Goal: Register for event/course

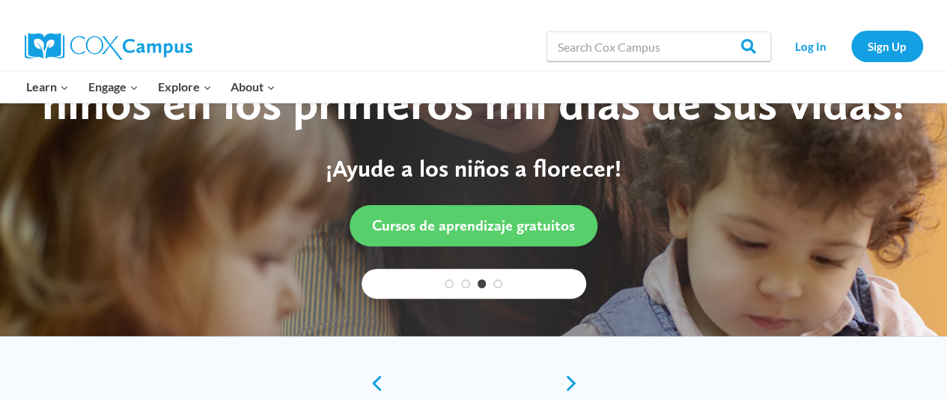
scroll to position [150, 0]
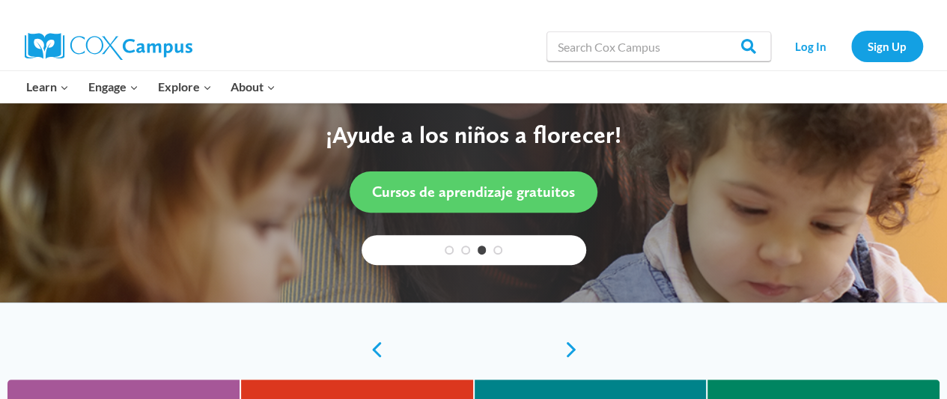
click at [479, 249] on link "3" at bounding box center [482, 250] width 9 height 9
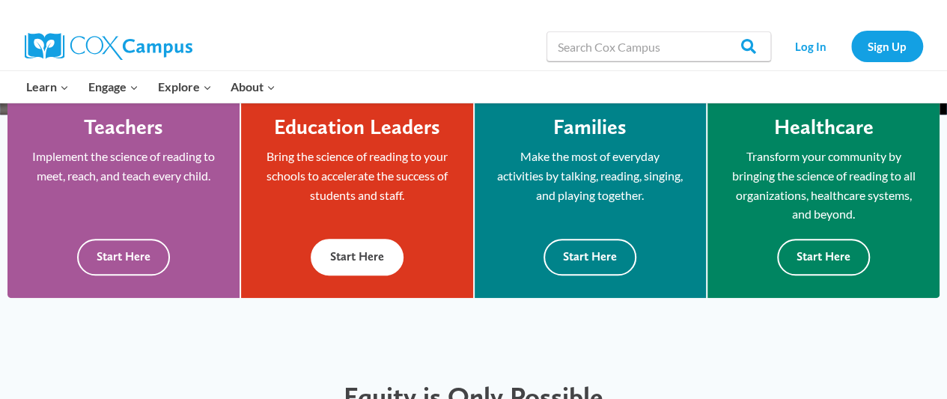
scroll to position [374, 0]
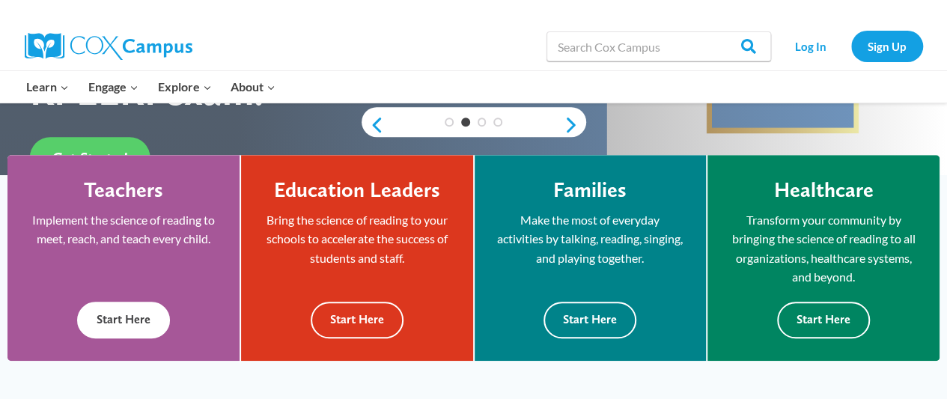
click at [117, 322] on button "Start Here" at bounding box center [123, 320] width 93 height 37
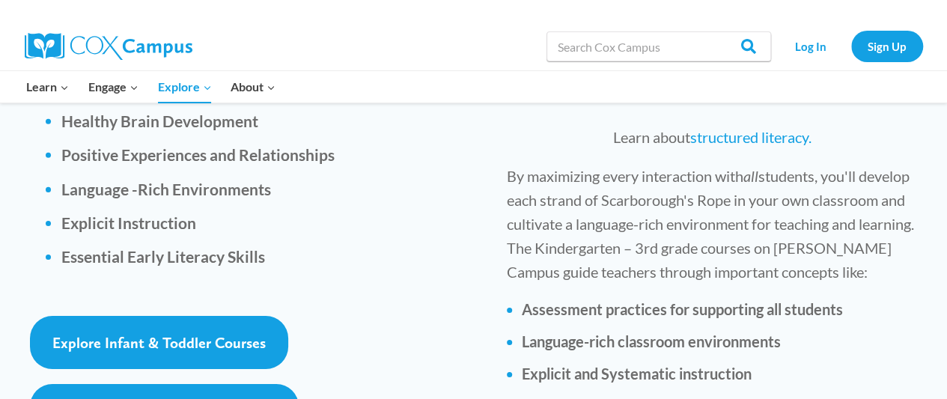
scroll to position [2321, 0]
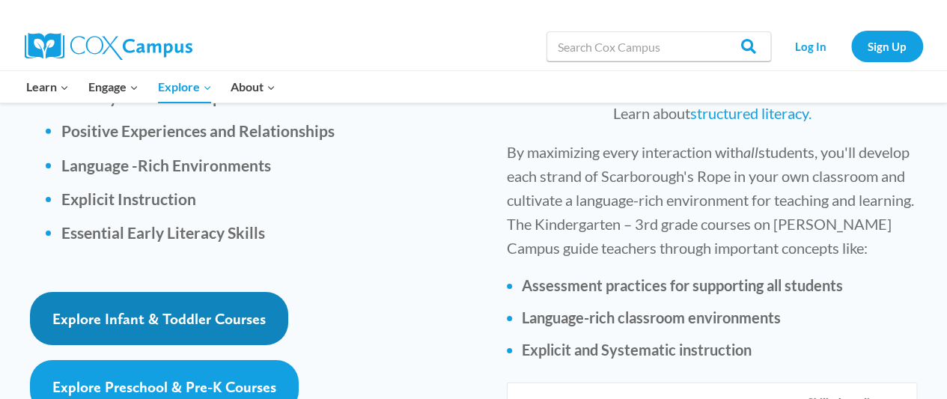
click at [181, 310] on span "Explore Infant & Toddler Courses" at bounding box center [158, 319] width 213 height 18
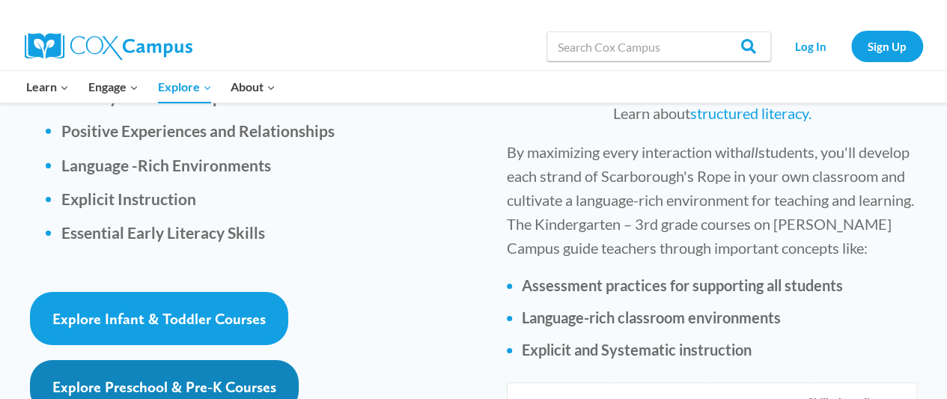
click at [179, 378] on span "Explore Preschool & Pre-K Courses" at bounding box center [164, 387] width 224 height 18
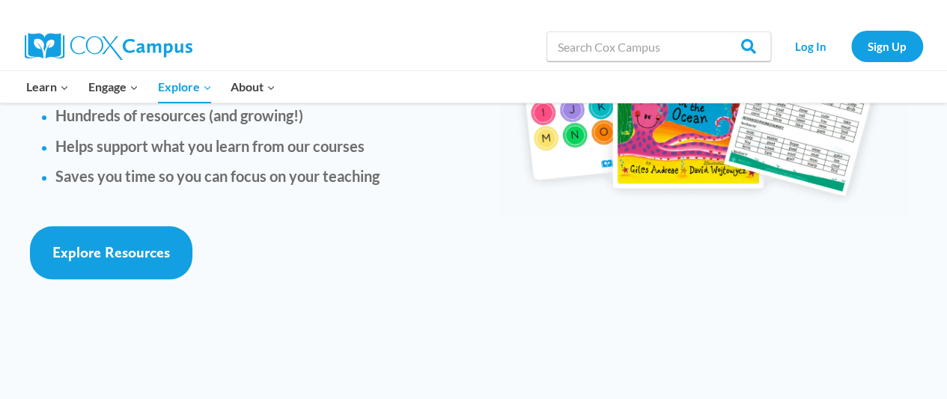
scroll to position [3463, 0]
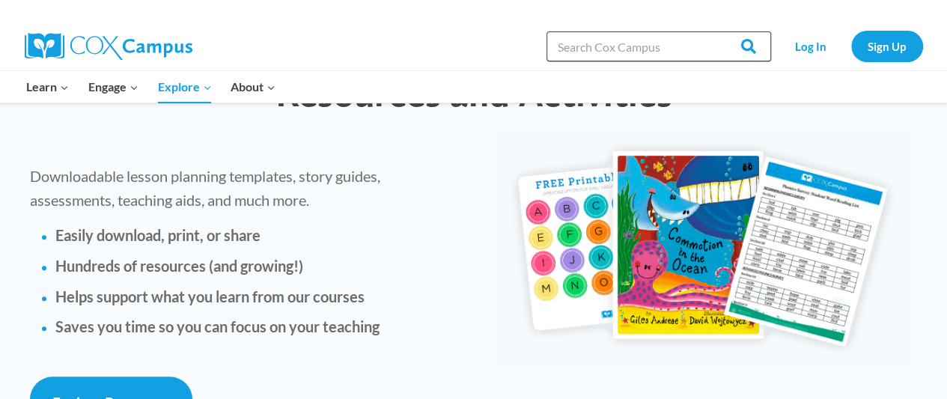
click at [643, 50] on input "Search in https://coxcampus.org/" at bounding box center [658, 46] width 225 height 30
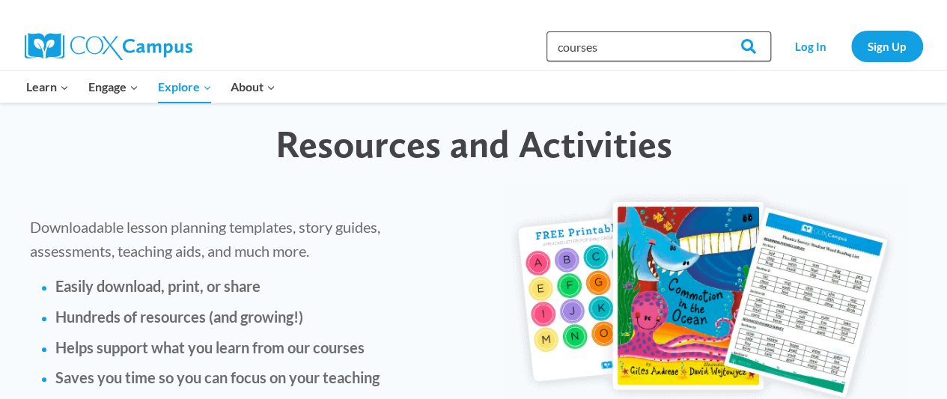
scroll to position [3388, 0]
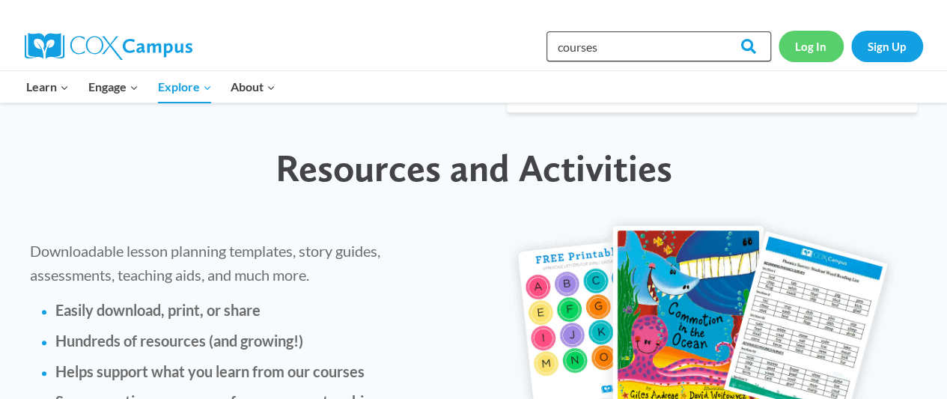
type input "courses"
click at [802, 47] on link "Log In" at bounding box center [811, 46] width 65 height 31
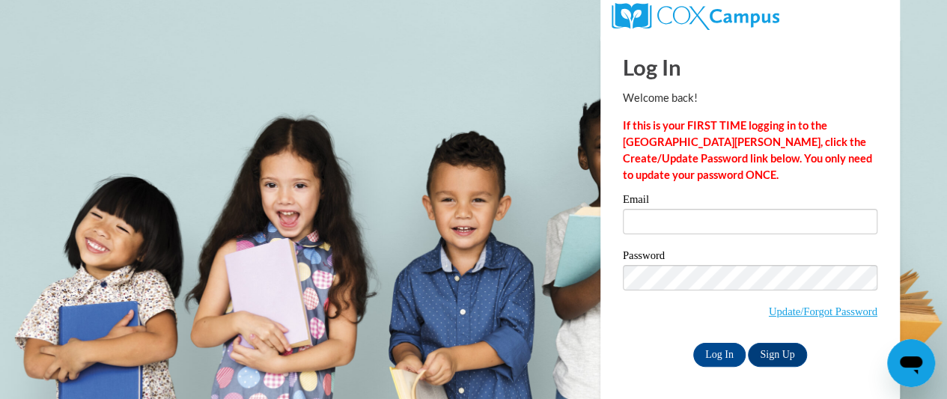
click at [661, 197] on label "Email" at bounding box center [750, 201] width 255 height 15
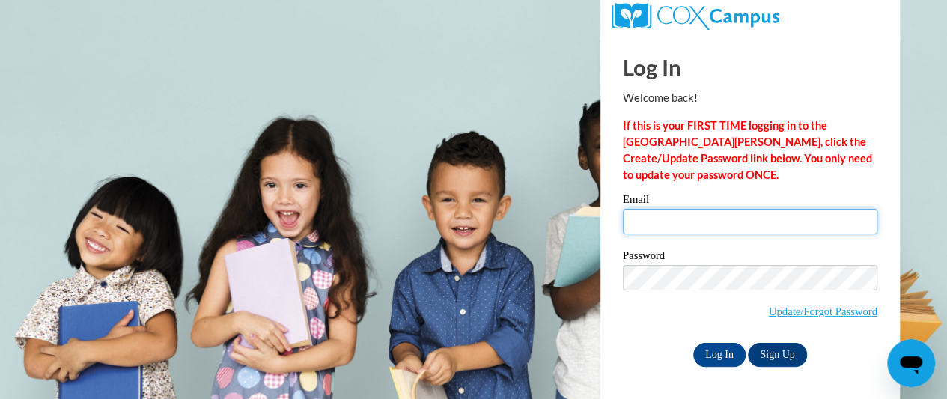
click at [661, 209] on input "Email" at bounding box center [750, 221] width 255 height 25
click at [657, 231] on input "Email" at bounding box center [750, 221] width 255 height 25
type input "[EMAIL_ADDRESS][PERSON_NAME][DOMAIN_NAME]"
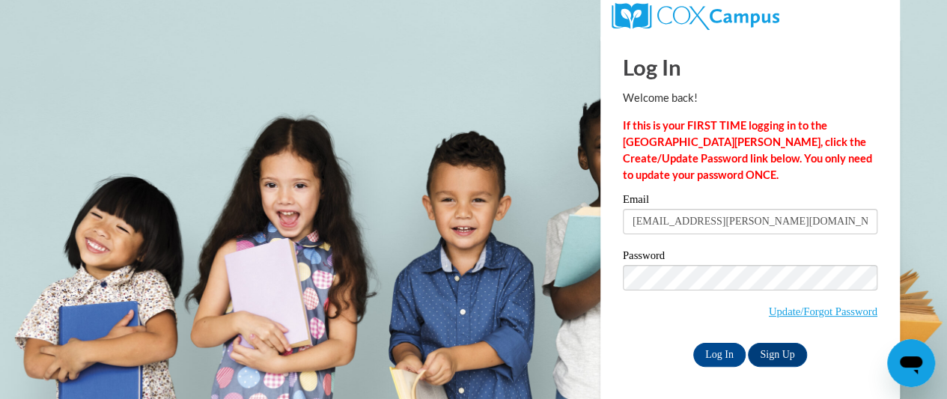
click at [671, 249] on div "Email christian.maxine@gmail.com Password Update/Forgot Password Log In Sign Up…" at bounding box center [750, 280] width 255 height 172
drag, startPoint x: 659, startPoint y: 251, endPoint x: 691, endPoint y: 251, distance: 31.4
click at [660, 251] on label "Password" at bounding box center [750, 257] width 255 height 15
click at [725, 356] on input "Log In" at bounding box center [719, 355] width 52 height 24
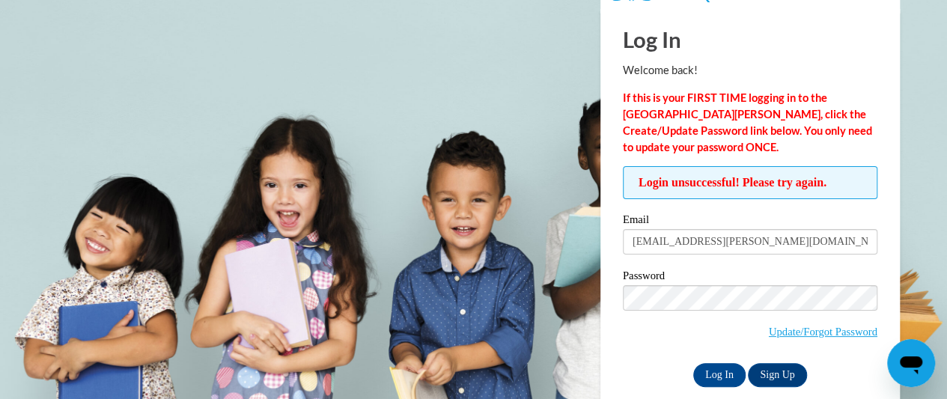
scroll to position [55, 0]
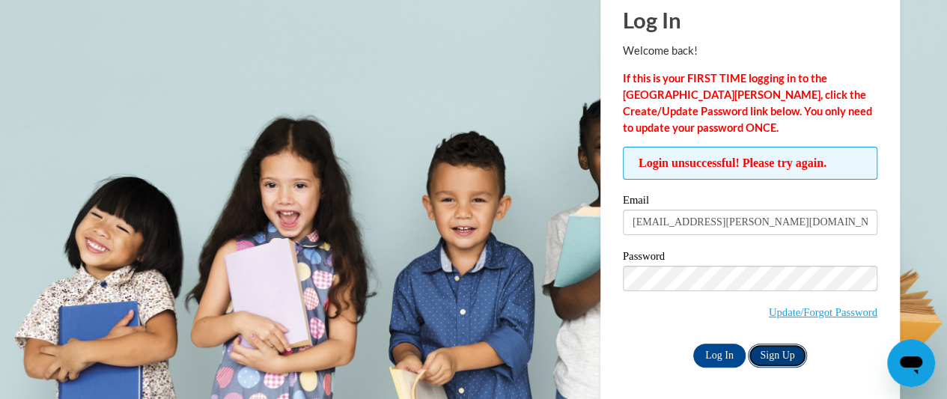
click at [779, 351] on link "Sign Up" at bounding box center [777, 356] width 58 height 24
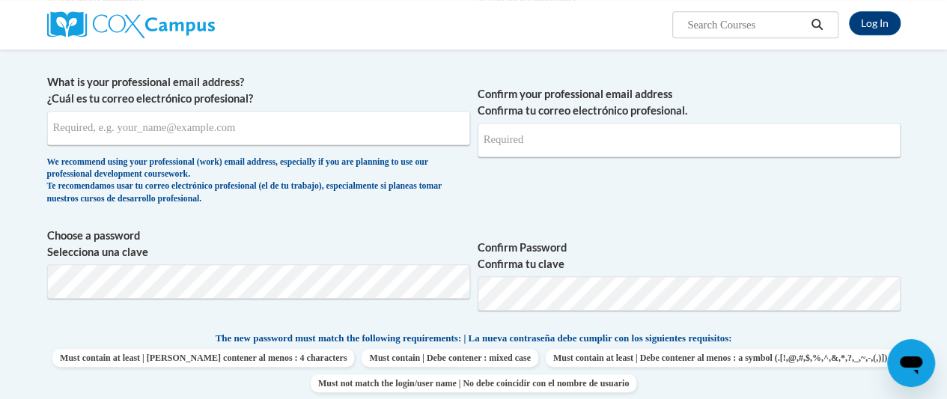
scroll to position [348, 0]
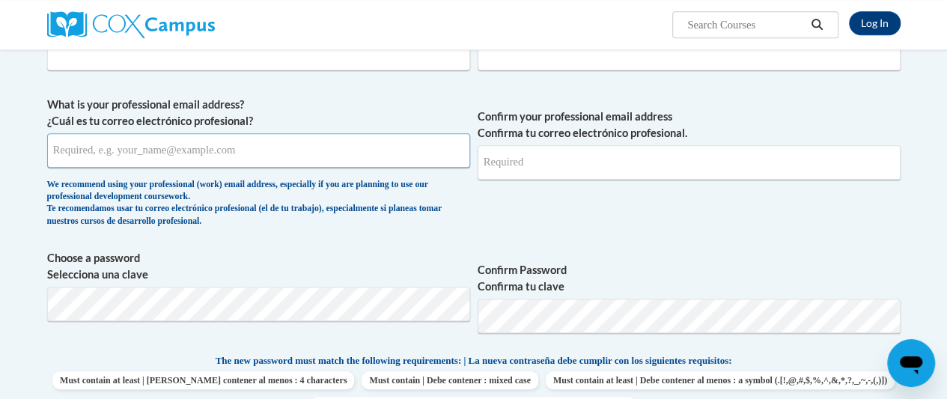
click at [118, 147] on input "What is your professional email address? ¿Cuál es tu correo electrónico profesi…" at bounding box center [258, 150] width 423 height 34
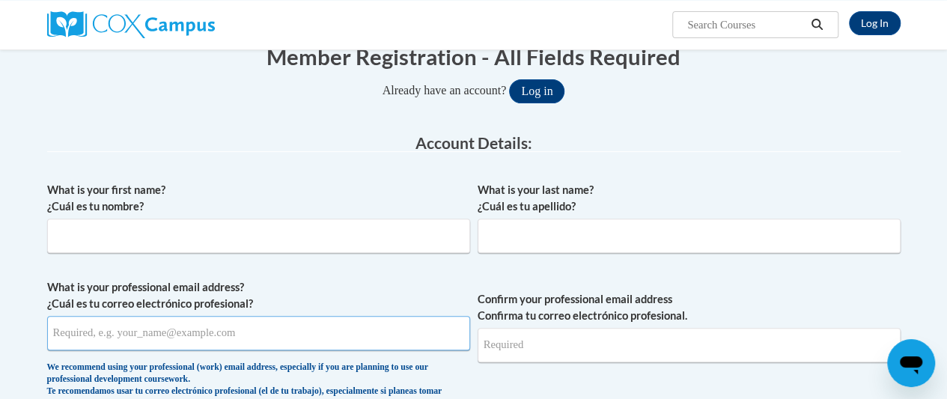
scroll to position [124, 0]
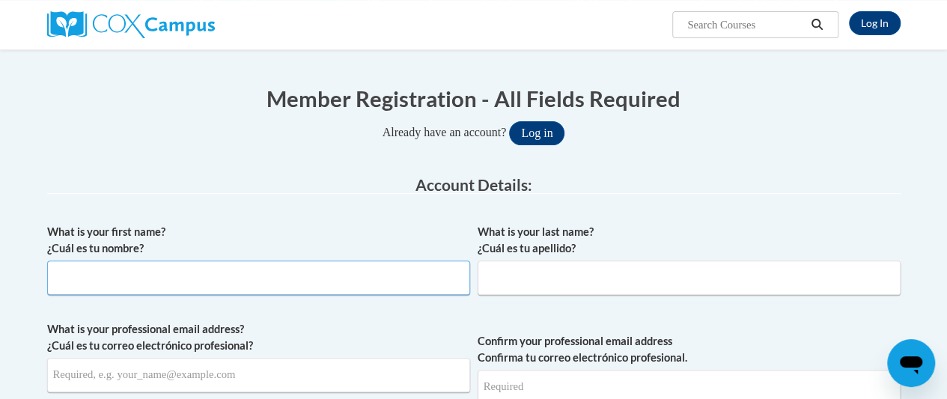
click at [154, 266] on input "What is your first name? ¿Cuál es tu nombre?" at bounding box center [258, 277] width 423 height 34
type input "maxine"
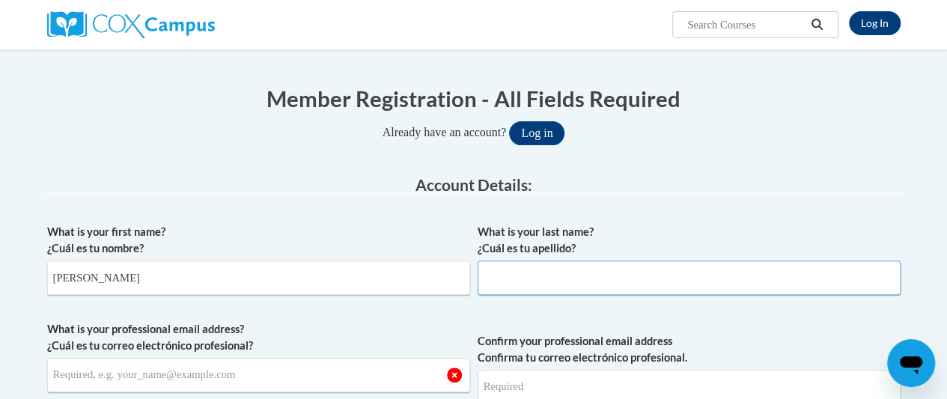
click at [514, 278] on input "What is your last name? ¿Cuál es tu apellido?" at bounding box center [689, 277] width 423 height 34
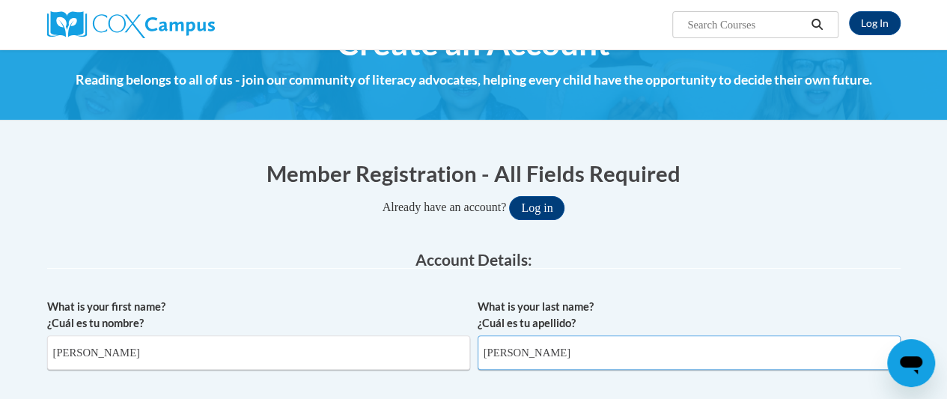
scroll to position [273, 0]
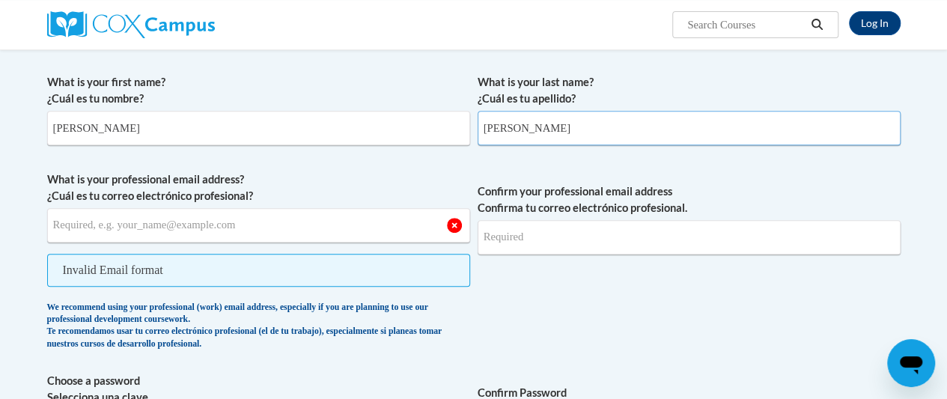
type input "laird"
click at [278, 220] on input "What is your professional email address? ¿Cuál es tu correo electrónico profesi…" at bounding box center [258, 225] width 423 height 34
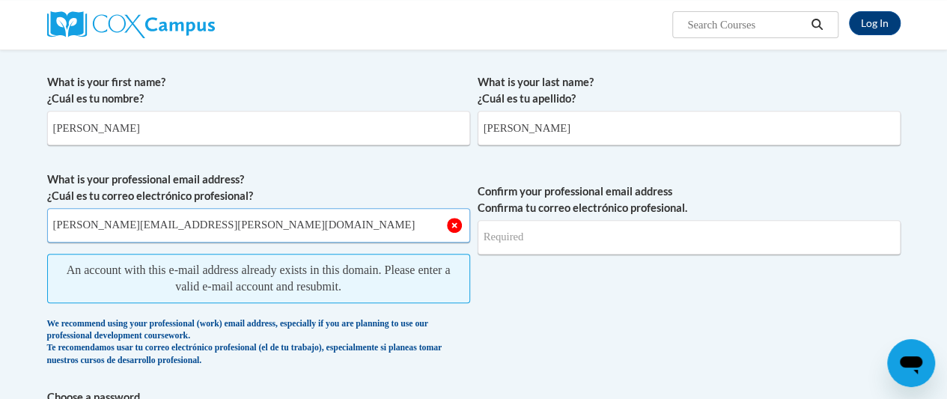
type input "christian.maxine@gmail.com"
click at [530, 236] on input "Confirm your professional email address Confirma tu correo electrónico profesio…" at bounding box center [689, 237] width 423 height 34
drag, startPoint x: 228, startPoint y: 221, endPoint x: 213, endPoint y: 267, distance: 48.8
click at [199, 254] on span "What is your professional email address? ¿Cuál es tu correo electrónico profesi…" at bounding box center [258, 272] width 423 height 203
drag, startPoint x: 204, startPoint y: 229, endPoint x: 36, endPoint y: 215, distance: 168.3
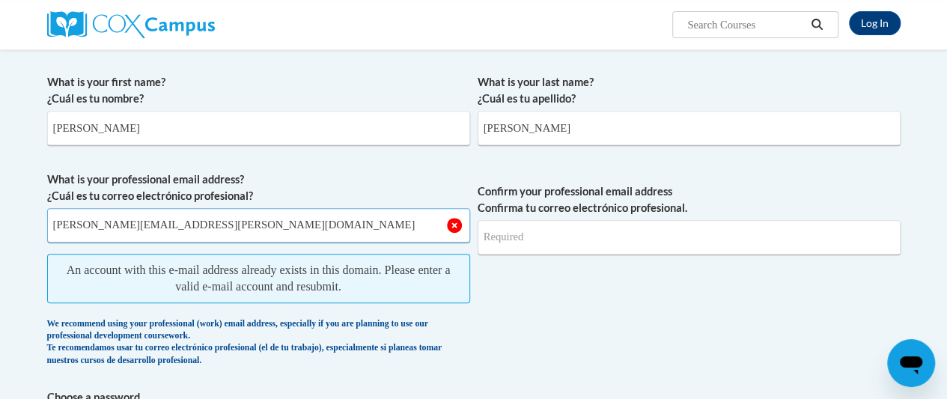
click at [504, 244] on input "Confirm your professional email address Confirma tu correo electrónico profesio…" at bounding box center [689, 237] width 423 height 34
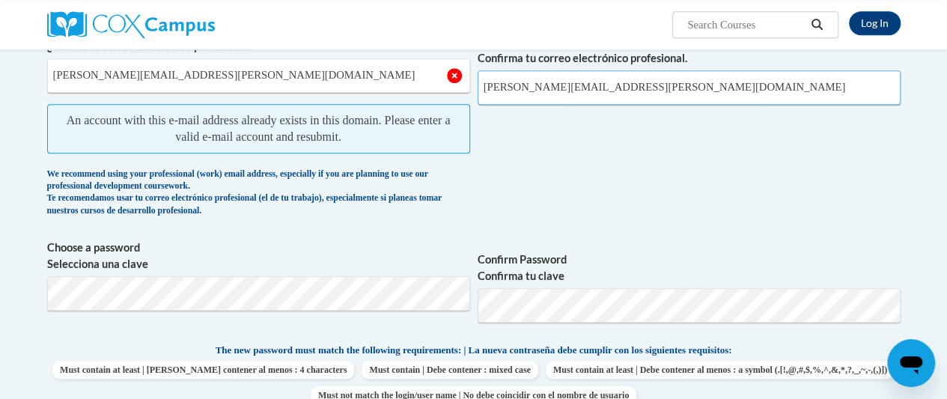
scroll to position [498, 0]
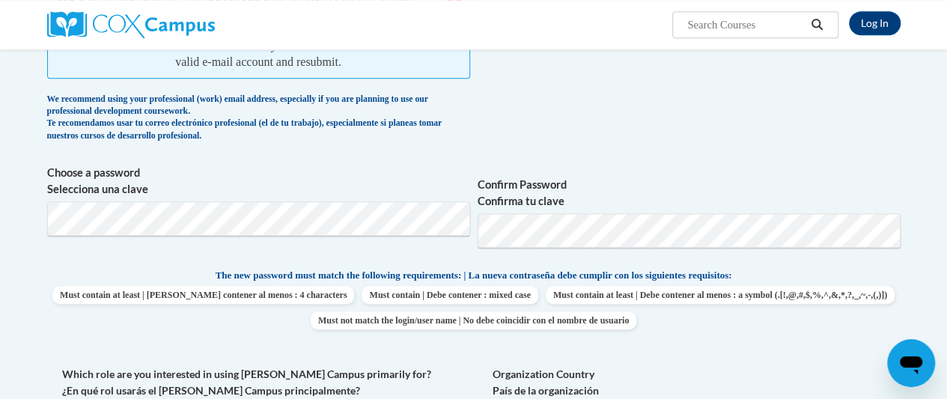
type input "christian.maxine@gmail.com"
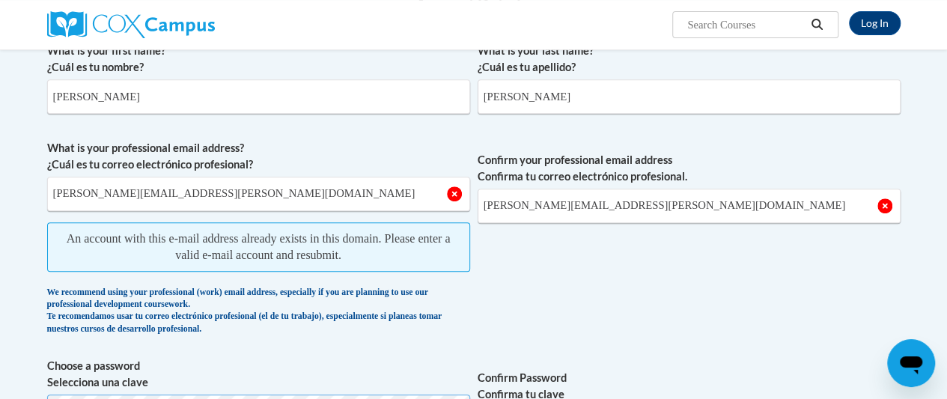
scroll to position [348, 0]
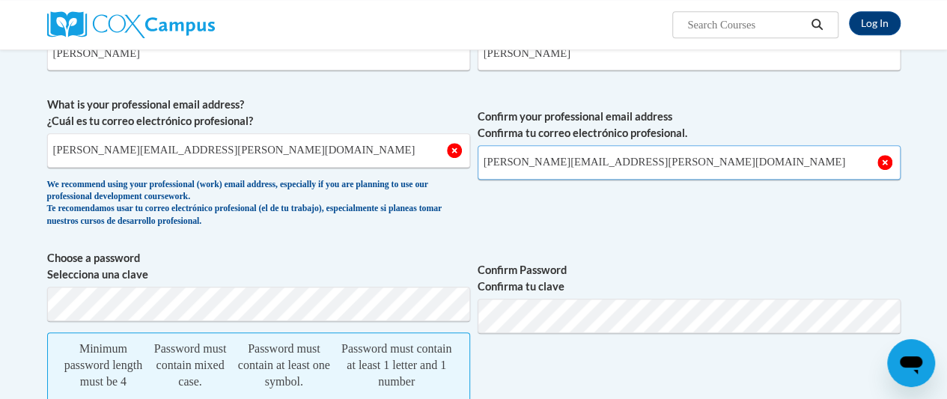
drag, startPoint x: 631, startPoint y: 165, endPoint x: 487, endPoint y: 153, distance: 144.2
click at [487, 153] on input "christian.maxine@gmail.com" at bounding box center [689, 162] width 423 height 34
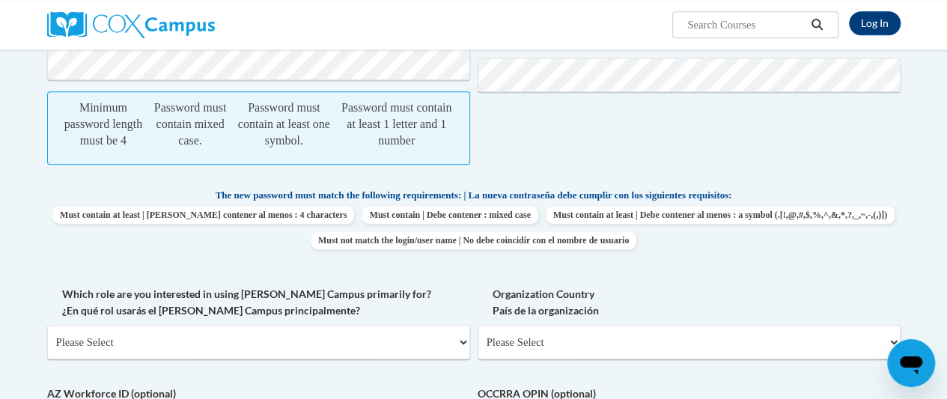
scroll to position [514, 0]
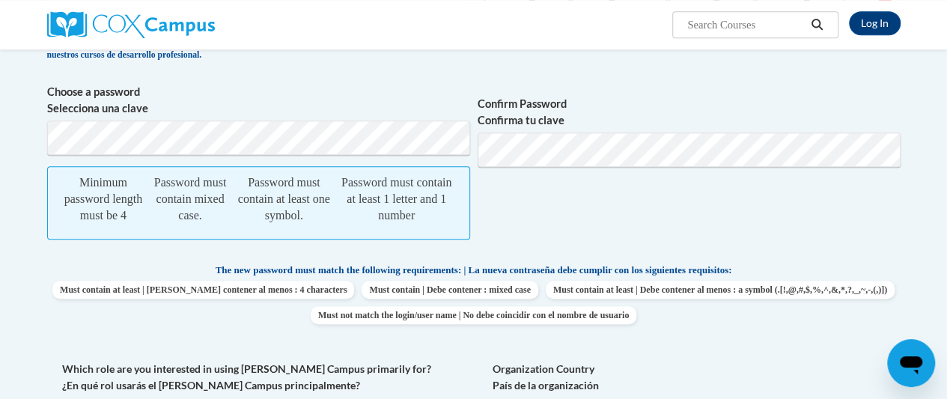
drag, startPoint x: 552, startPoint y: 167, endPoint x: 446, endPoint y: 81, distance: 136.8
click at [446, 81] on div "What is your first name? ¿Cuál es tu nombre? maxine What is your last name? ¿Cu…" at bounding box center [473, 211] width 853 height 770
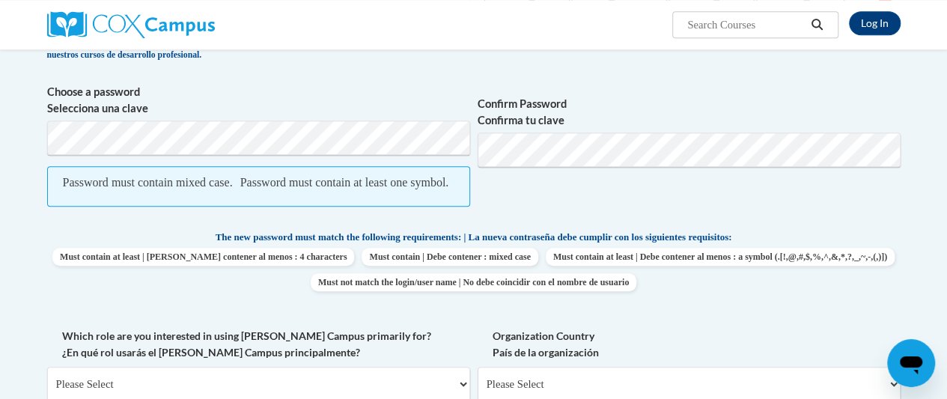
click at [442, 342] on div "What is your first name? ¿Cuál es tu nombre? maxine What is your last name? ¿Cu…" at bounding box center [473, 194] width 853 height 737
click at [174, 191] on div "Password must contain mixed case." at bounding box center [148, 182] width 170 height 16
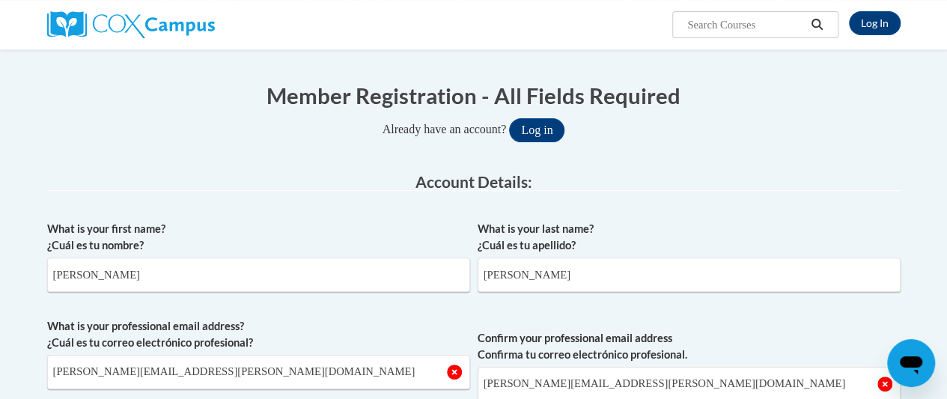
scroll to position [150, 0]
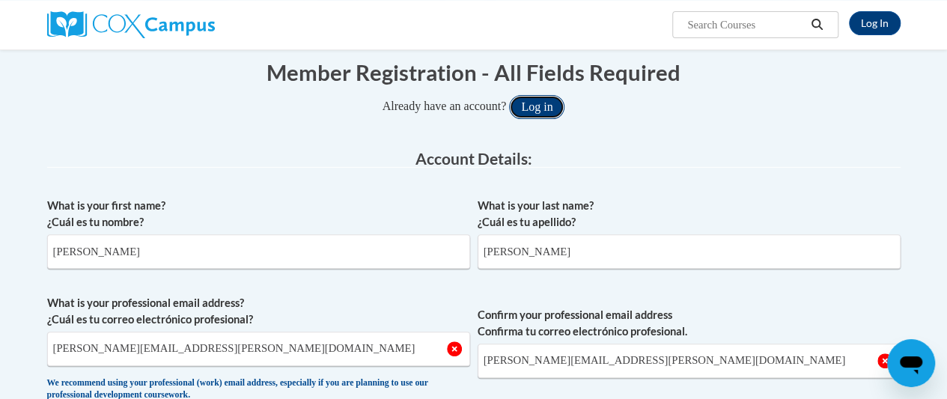
click at [537, 105] on button "Log in" at bounding box center [536, 107] width 55 height 24
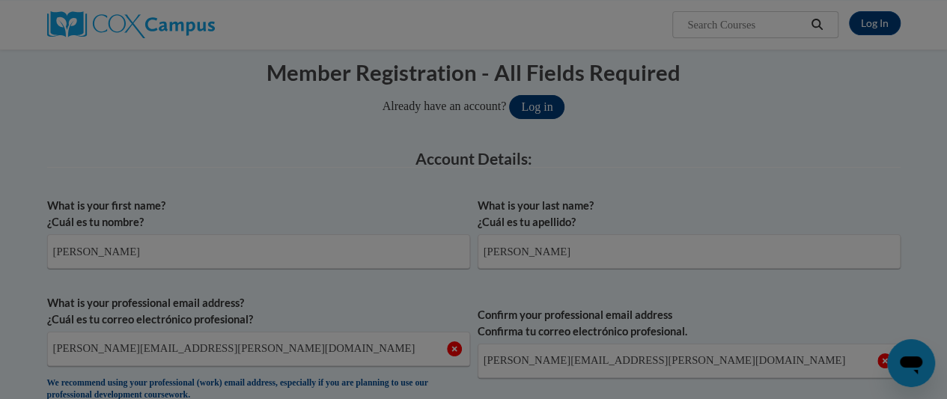
scroll to position [531, 0]
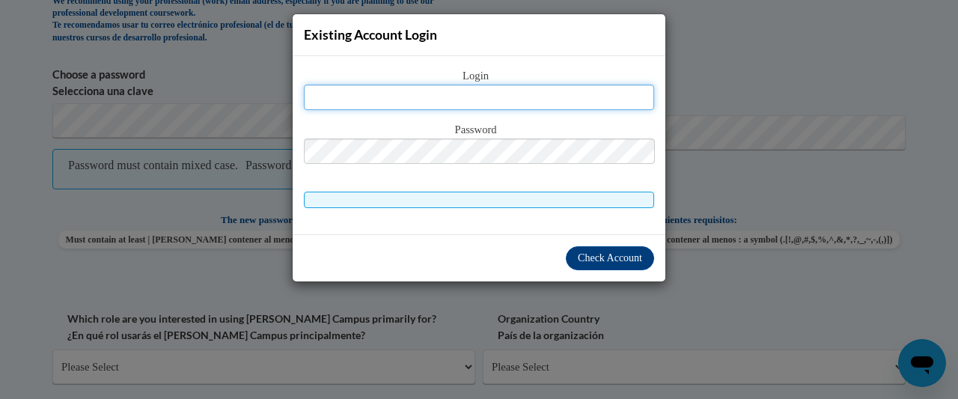
click at [487, 91] on input "text" at bounding box center [479, 97] width 350 height 25
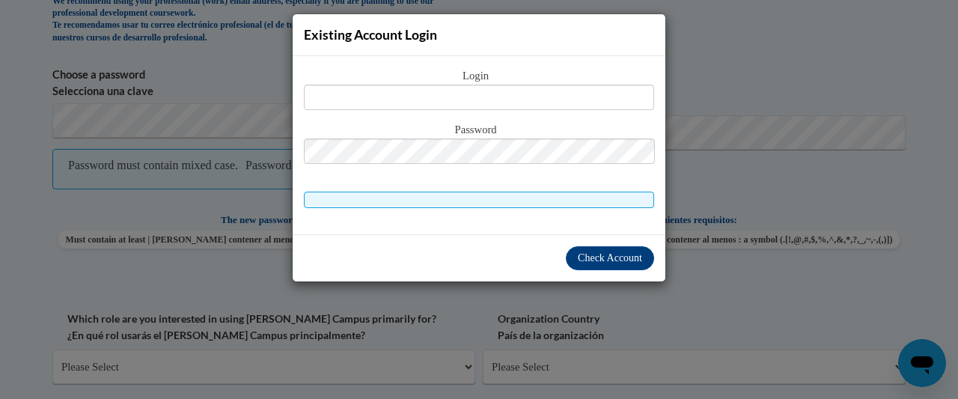
click at [484, 134] on span "Password" at bounding box center [479, 130] width 350 height 16
click at [725, 53] on div "Existing Account Login Login Password" at bounding box center [479, 199] width 958 height 399
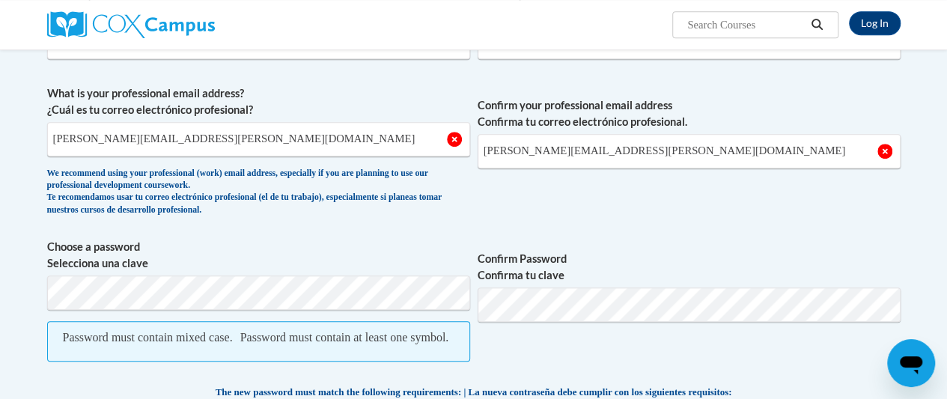
scroll to position [232, 0]
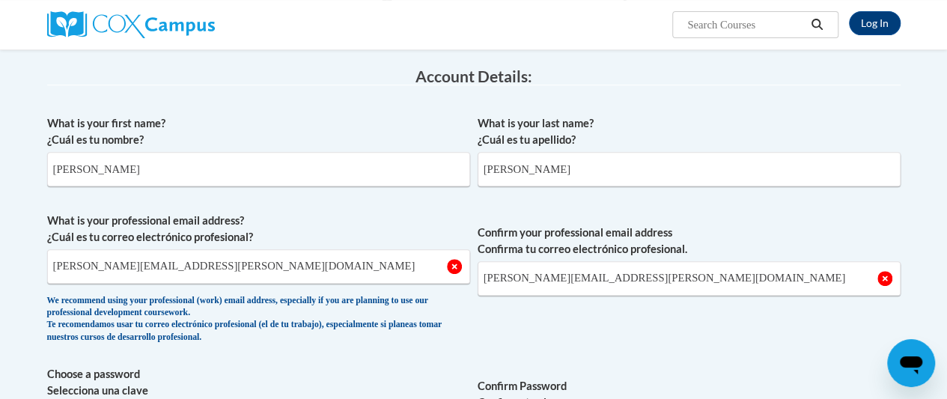
click at [818, 27] on icon "Search" at bounding box center [816, 24] width 13 height 11
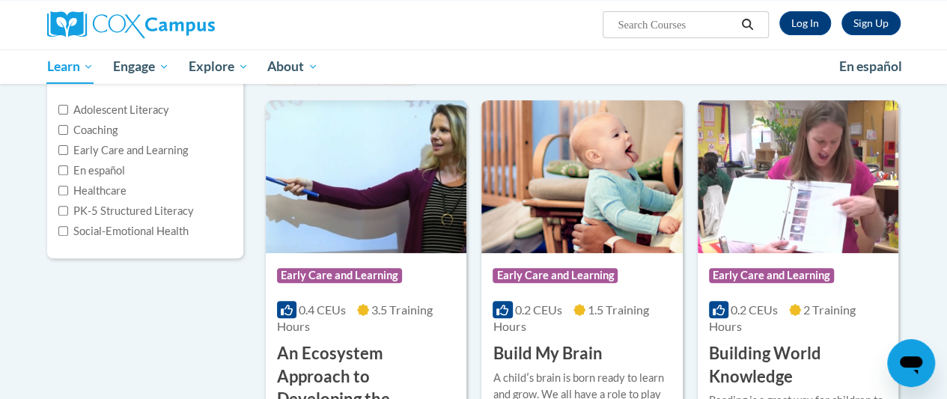
scroll to position [150, 0]
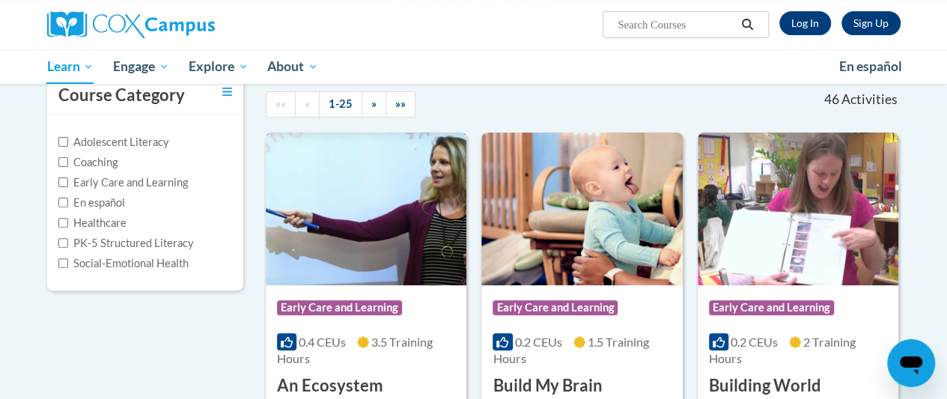
click at [375, 219] on img at bounding box center [366, 208] width 201 height 153
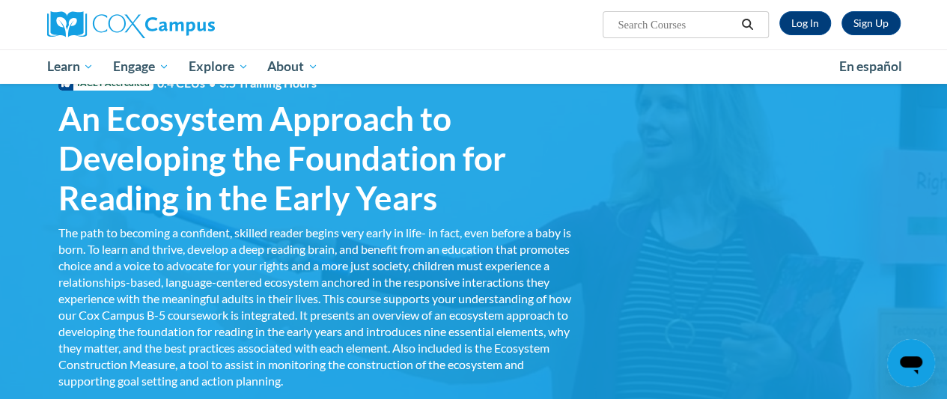
scroll to position [75, 0]
